Goal: Task Accomplishment & Management: Manage account settings

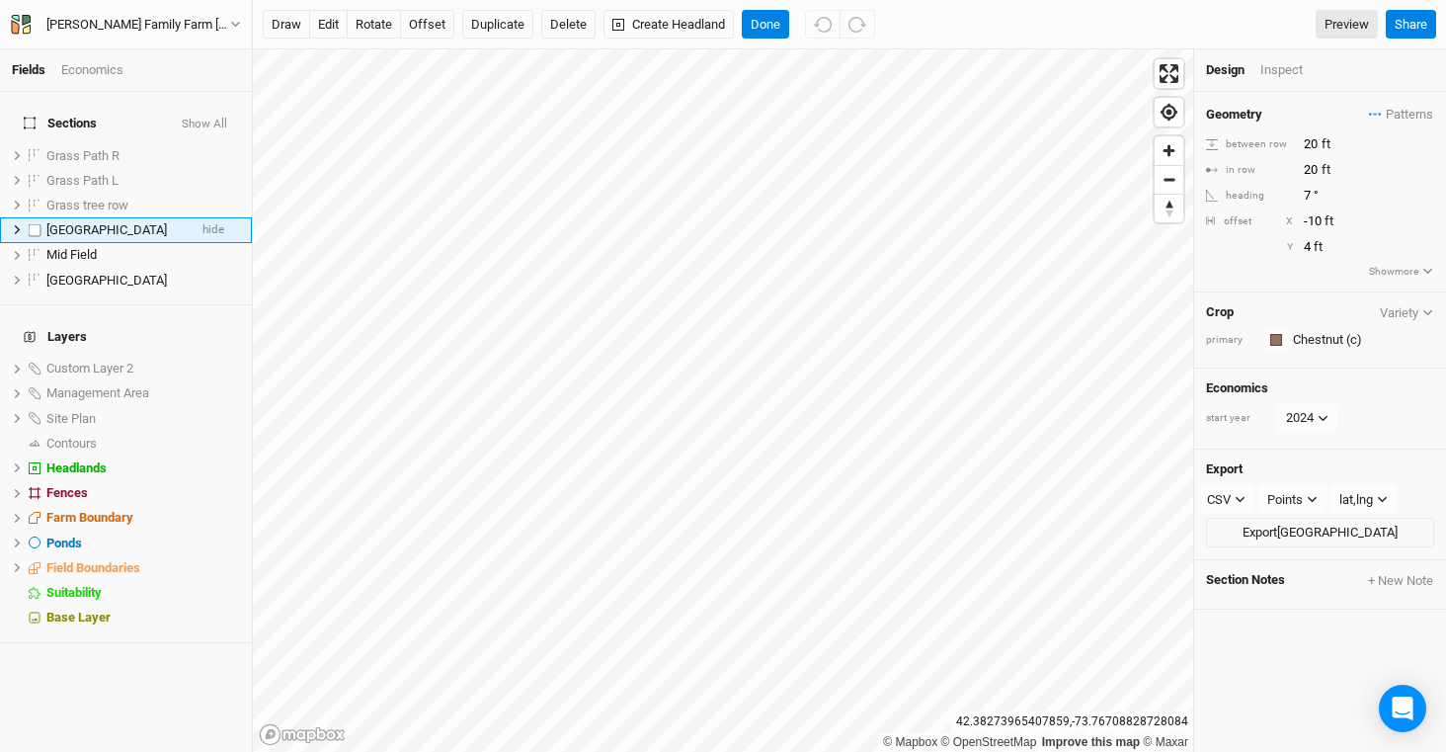
click at [37, 218] on label at bounding box center [35, 229] width 25 height 25
click at [37, 223] on input "checkbox" at bounding box center [35, 229] width 13 height 13
checkbox input "true"
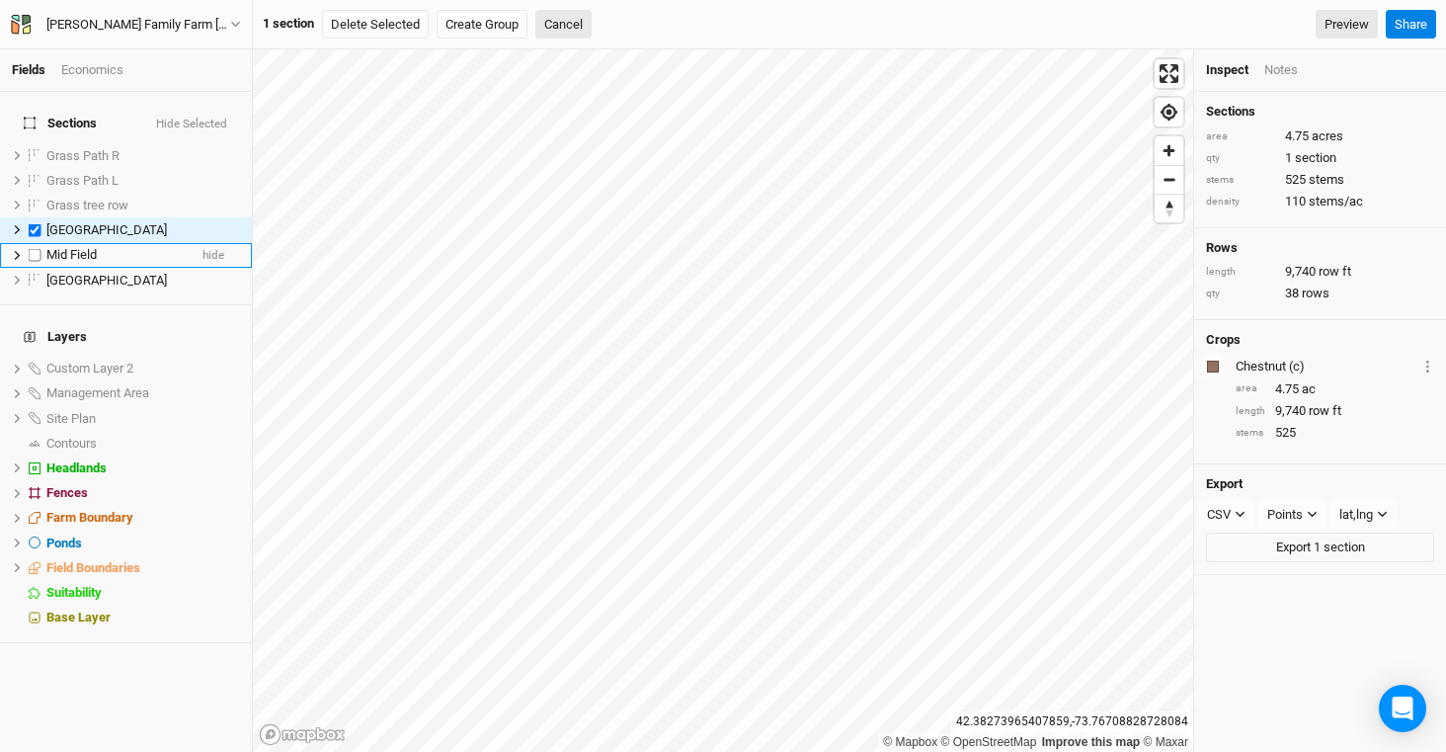
click at [37, 251] on label at bounding box center [35, 255] width 25 height 25
click at [37, 251] on input "checkbox" at bounding box center [35, 255] width 13 height 13
checkbox input "true"
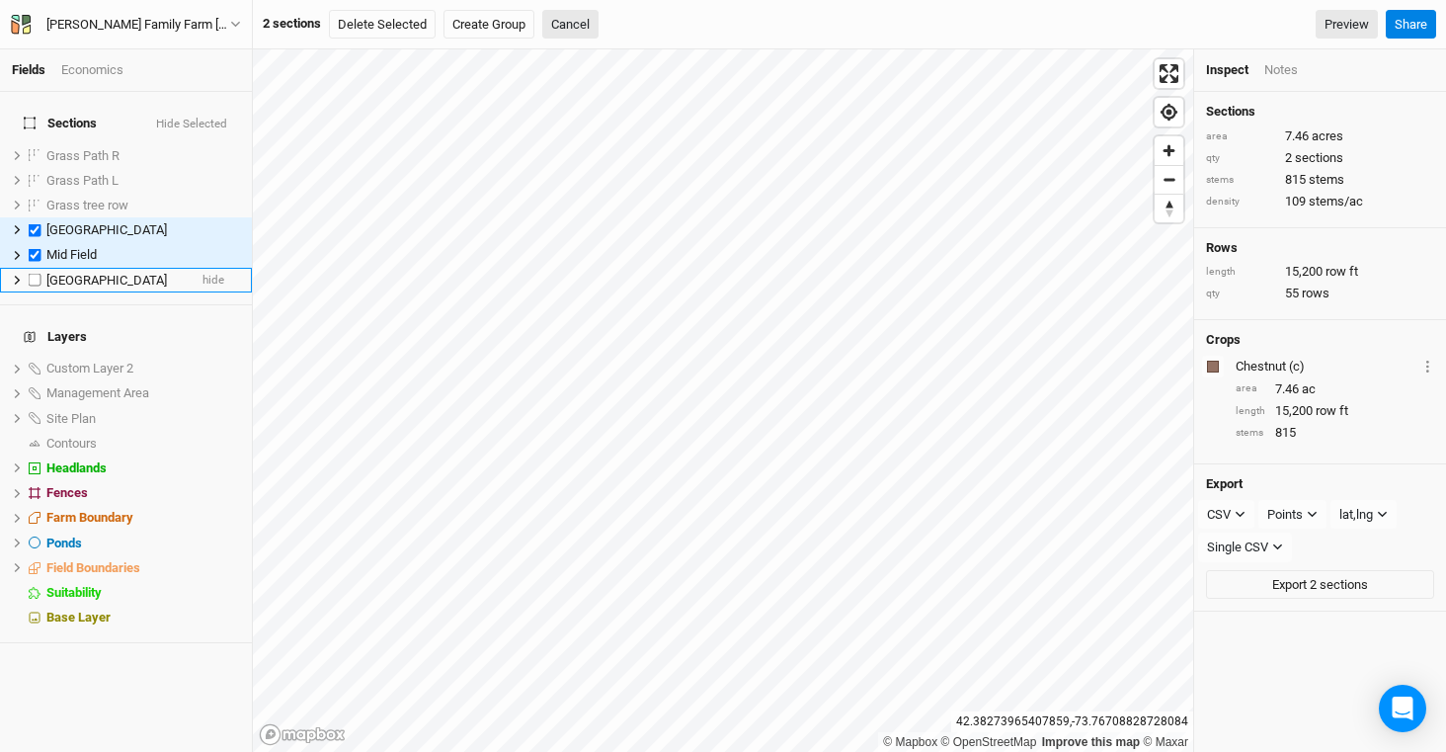
click at [37, 269] on label at bounding box center [35, 280] width 25 height 25
click at [37, 274] on input "checkbox" at bounding box center [35, 280] width 13 height 13
checkbox input "true"
